Goal: Book appointment/travel/reservation

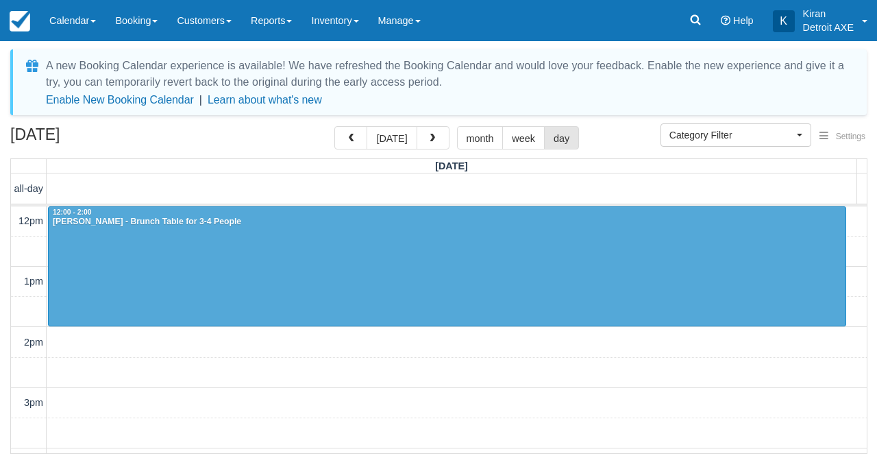
select select
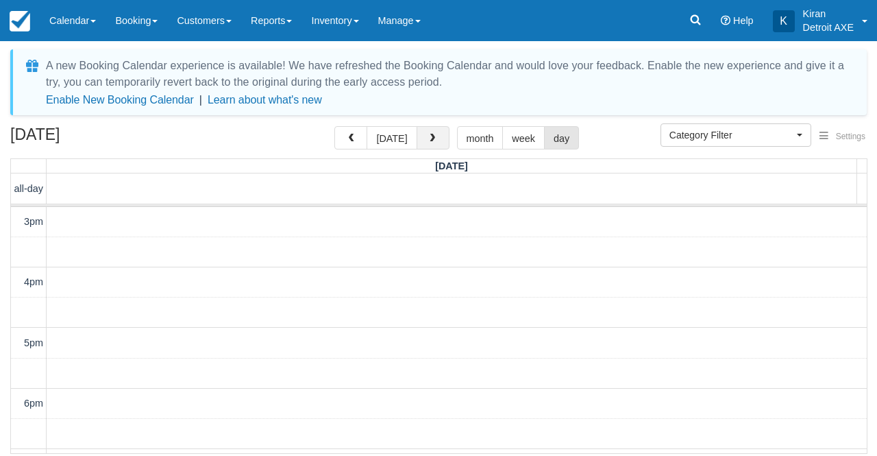
click at [432, 131] on button "button" at bounding box center [433, 137] width 33 height 23
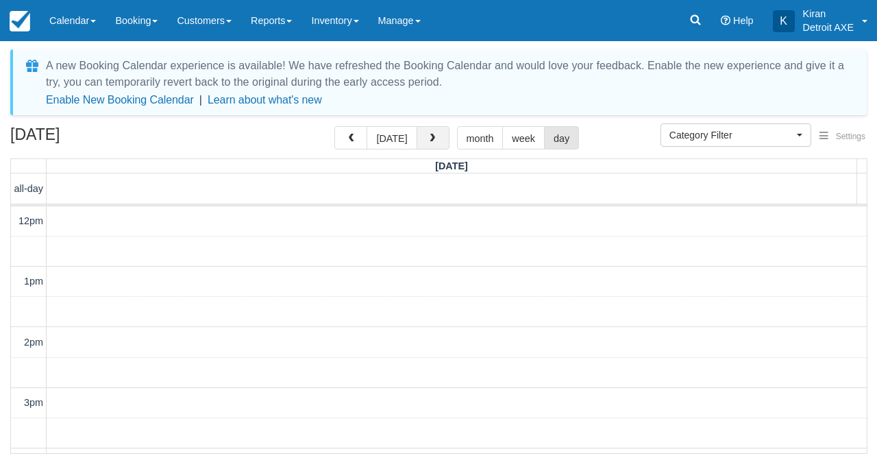
click at [432, 131] on button "button" at bounding box center [433, 137] width 33 height 23
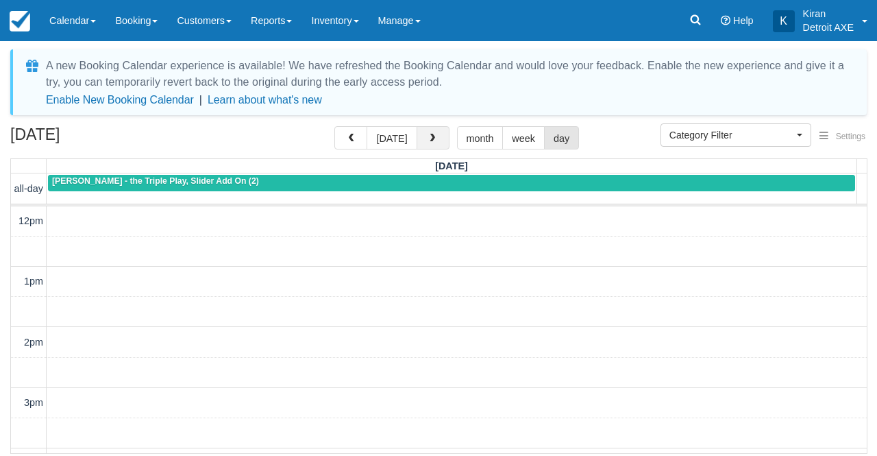
scroll to position [61, 0]
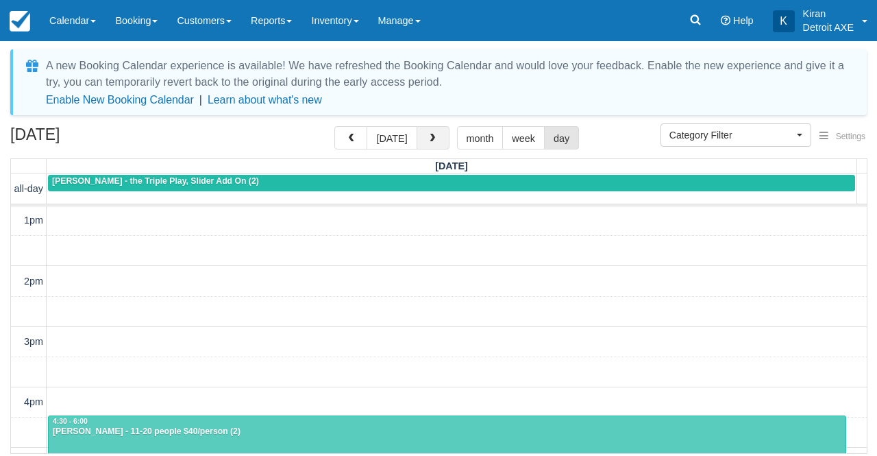
click at [432, 131] on button "button" at bounding box center [433, 137] width 33 height 23
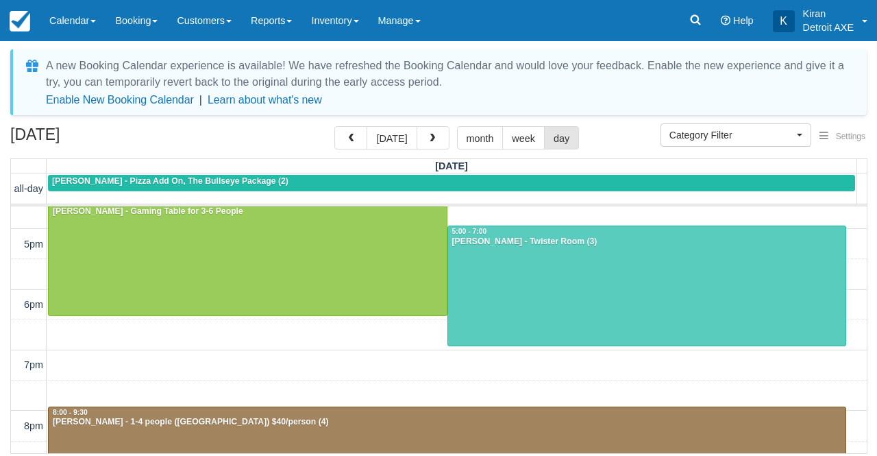
scroll to position [399, 0]
